Goal: Book appointment/travel/reservation

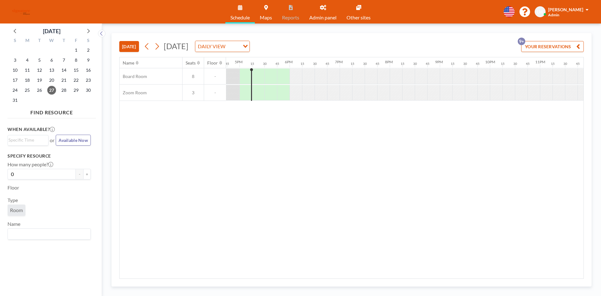
scroll to position [0, 839]
click at [160, 45] on icon at bounding box center [157, 46] width 6 height 9
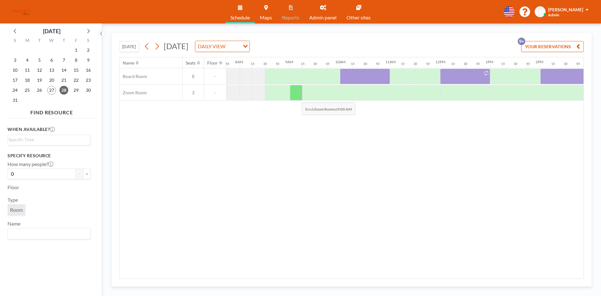
scroll to position [0, 388]
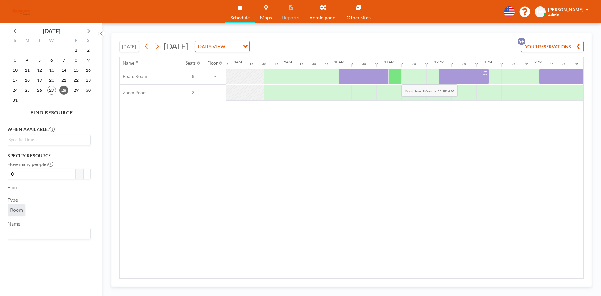
click at [396, 79] on div at bounding box center [395, 77] width 13 height 16
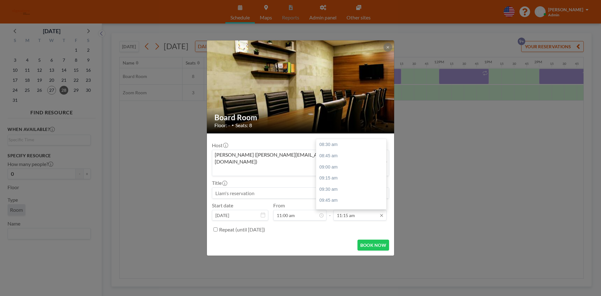
scroll to position [123, 0]
click at [343, 172] on div "12:00 pm" at bounding box center [352, 177] width 73 height 11
type input "12:00 pm"
click at [369, 239] on button "BOOK NOW" at bounding box center [373, 244] width 32 height 11
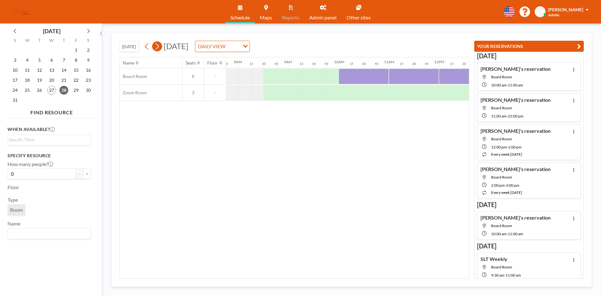
click at [159, 46] on icon at bounding box center [157, 46] width 6 height 9
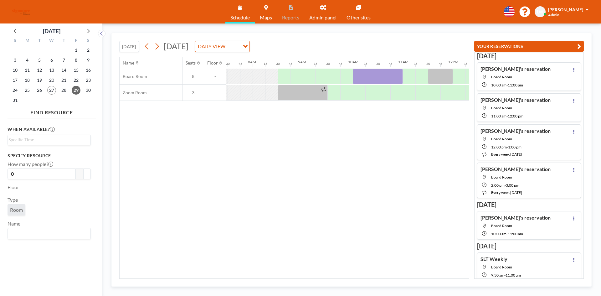
scroll to position [0, 388]
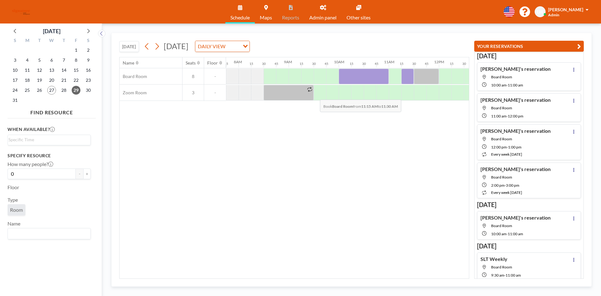
click at [315, 95] on div "Board Room 8 - Zoom Room 3 -" at bounding box center [385, 84] width 1308 height 33
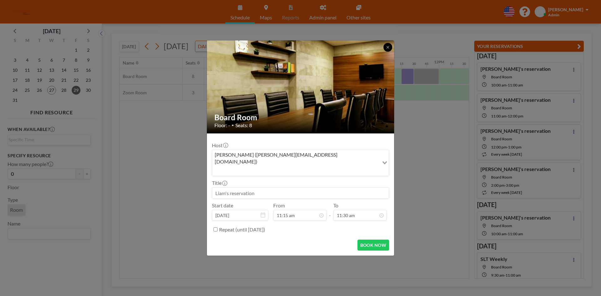
drag, startPoint x: 387, startPoint y: 56, endPoint x: 392, endPoint y: 58, distance: 4.4
click at [388, 52] on button at bounding box center [387, 47] width 9 height 9
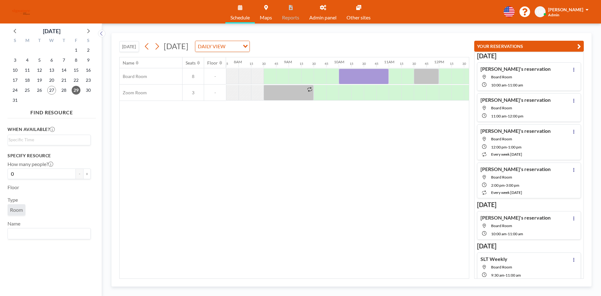
click at [523, 44] on button "YOUR RESERVATIONS" at bounding box center [529, 46] width 110 height 11
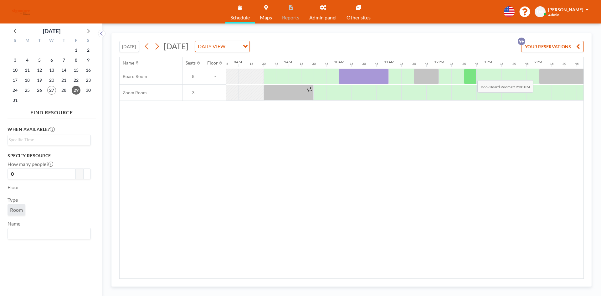
click at [472, 75] on div at bounding box center [470, 77] width 13 height 16
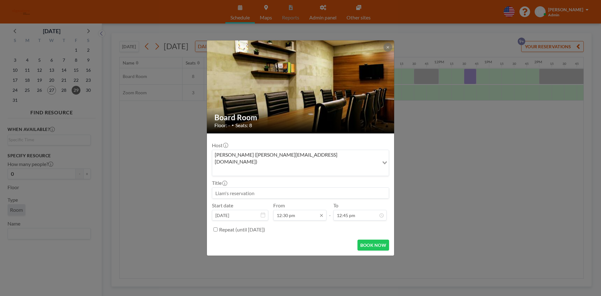
scroll to position [178, 0]
click at [293, 150] on div "12:45 pm" at bounding box center [310, 155] width 73 height 11
type input "12:45 pm"
type input "01:00 pm"
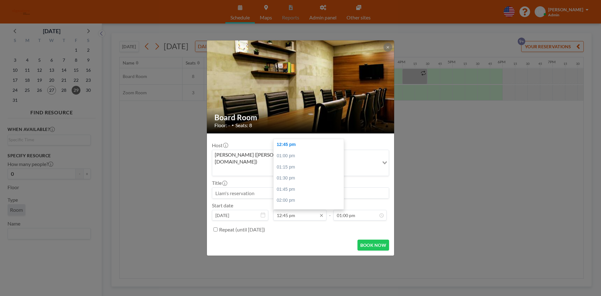
scroll to position [0, 626]
click at [292, 172] on div "01:30 pm" at bounding box center [310, 177] width 73 height 11
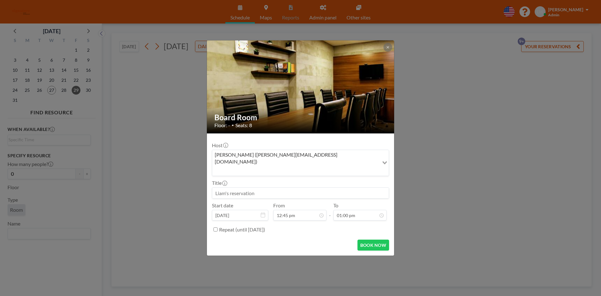
type input "01:30 pm"
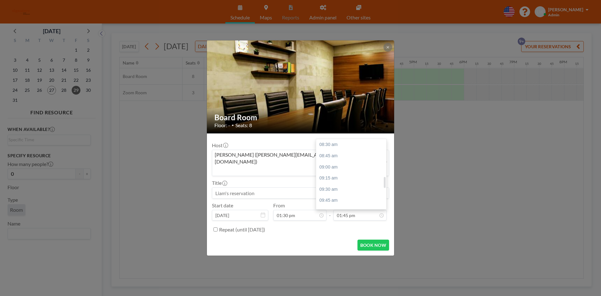
scroll to position [234, 0]
click at [344, 173] on div "02:30 pm" at bounding box center [352, 178] width 73 height 11
type input "02:30 pm"
click at [363, 239] on button "BOOK NOW" at bounding box center [373, 244] width 32 height 11
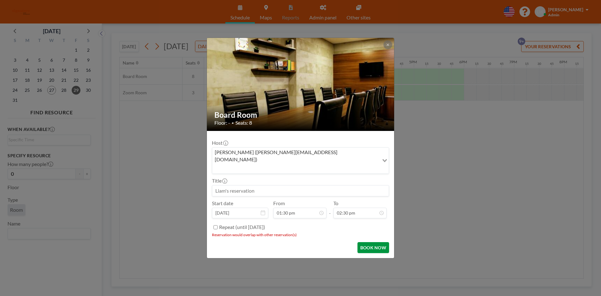
click at [364, 242] on button "BOOK NOW" at bounding box center [373, 247] width 32 height 11
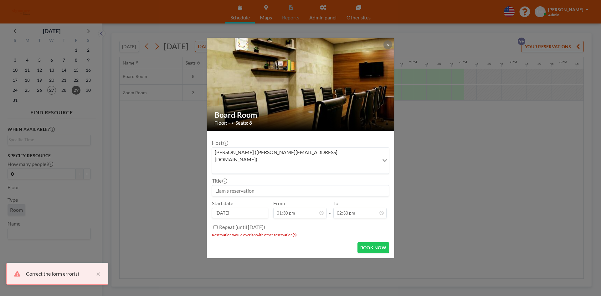
click at [387, 47] on icon at bounding box center [388, 45] width 4 height 4
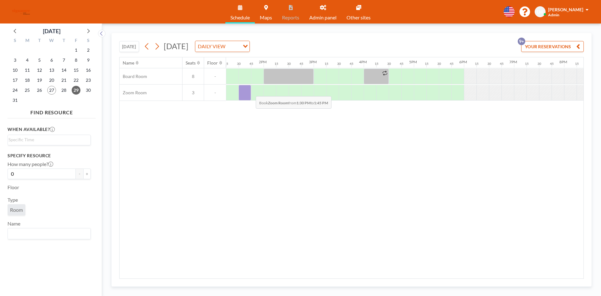
click at [251, 91] on div at bounding box center [244, 93] width 13 height 16
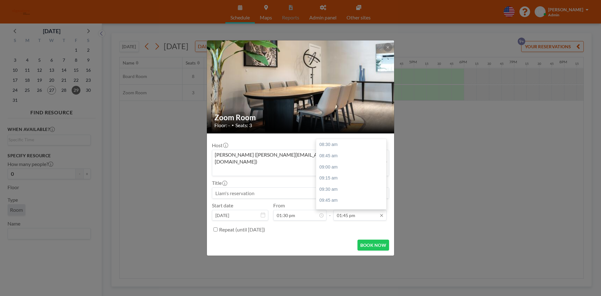
scroll to position [234, 0]
click at [351, 174] on div "02:30 pm" at bounding box center [352, 178] width 73 height 11
type input "02:30 pm"
click at [367, 239] on button "BOOK NOW" at bounding box center [373, 244] width 32 height 11
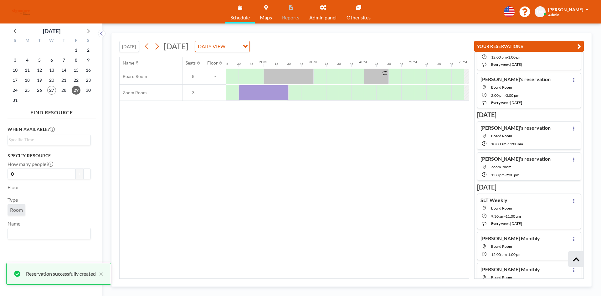
scroll to position [91, 0]
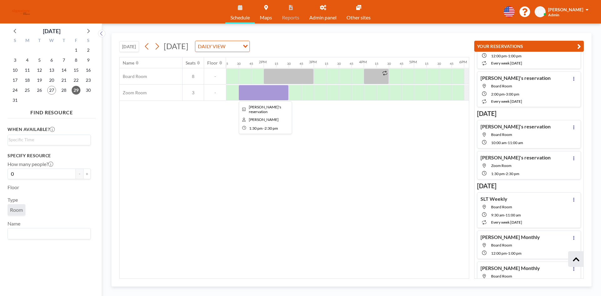
click at [281, 94] on div at bounding box center [263, 93] width 50 height 16
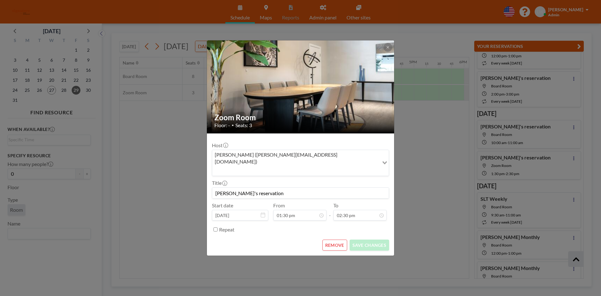
click at [281, 94] on img at bounding box center [301, 86] width 188 height 125
click at [370, 211] on input "02:30 pm" at bounding box center [359, 215] width 53 height 11
click at [334, 161] on div "03:00 pm" at bounding box center [352, 166] width 73 height 11
type input "03:00 pm"
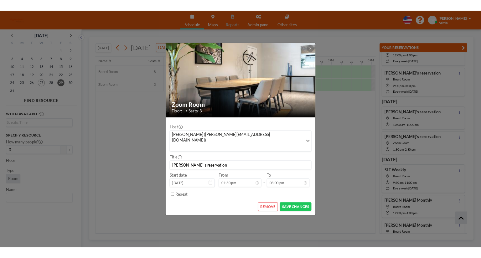
scroll to position [290, 0]
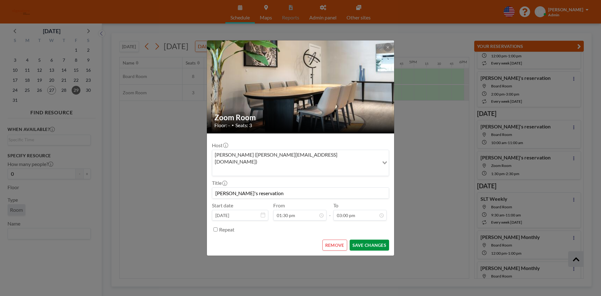
click at [365, 239] on button "SAVE CHANGES" at bounding box center [369, 244] width 39 height 11
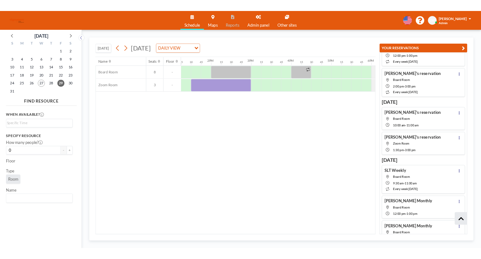
scroll to position [91, 0]
